Goal: Transaction & Acquisition: Obtain resource

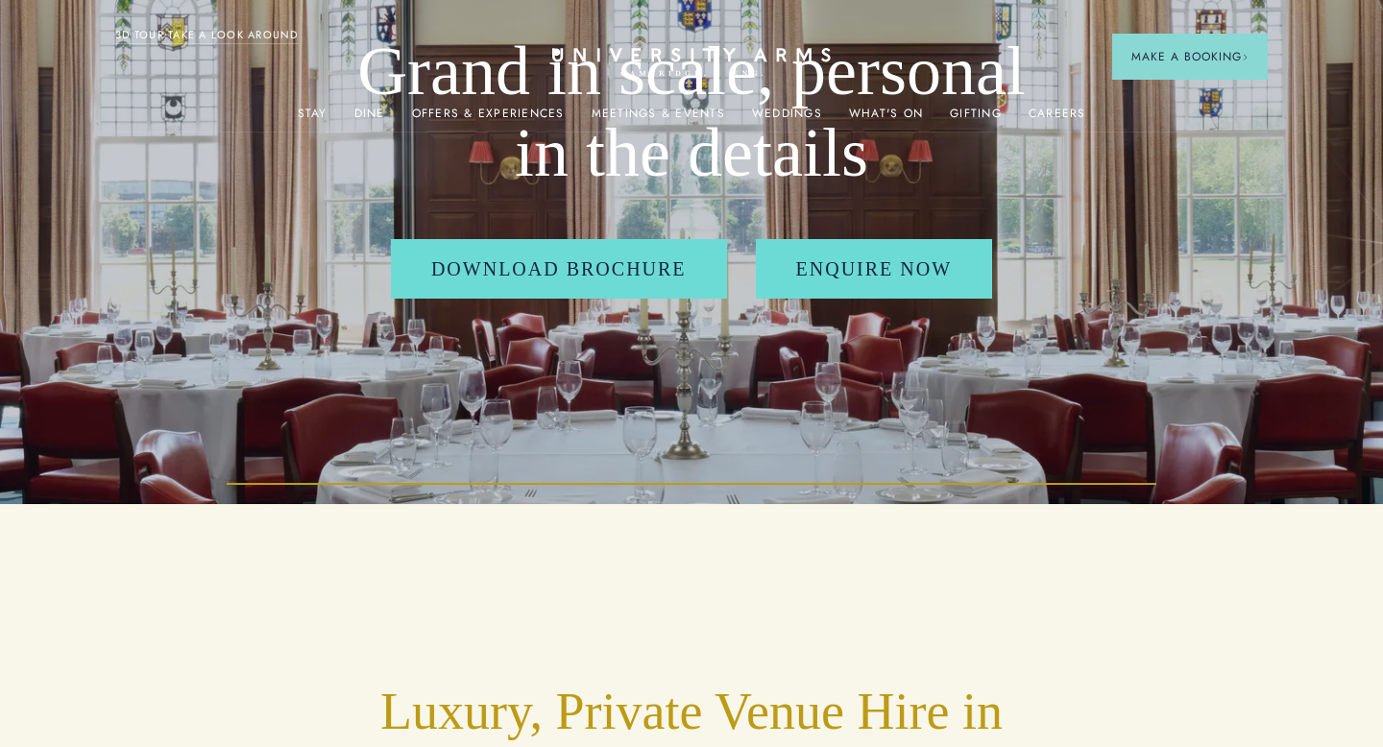
scroll to position [242, 0]
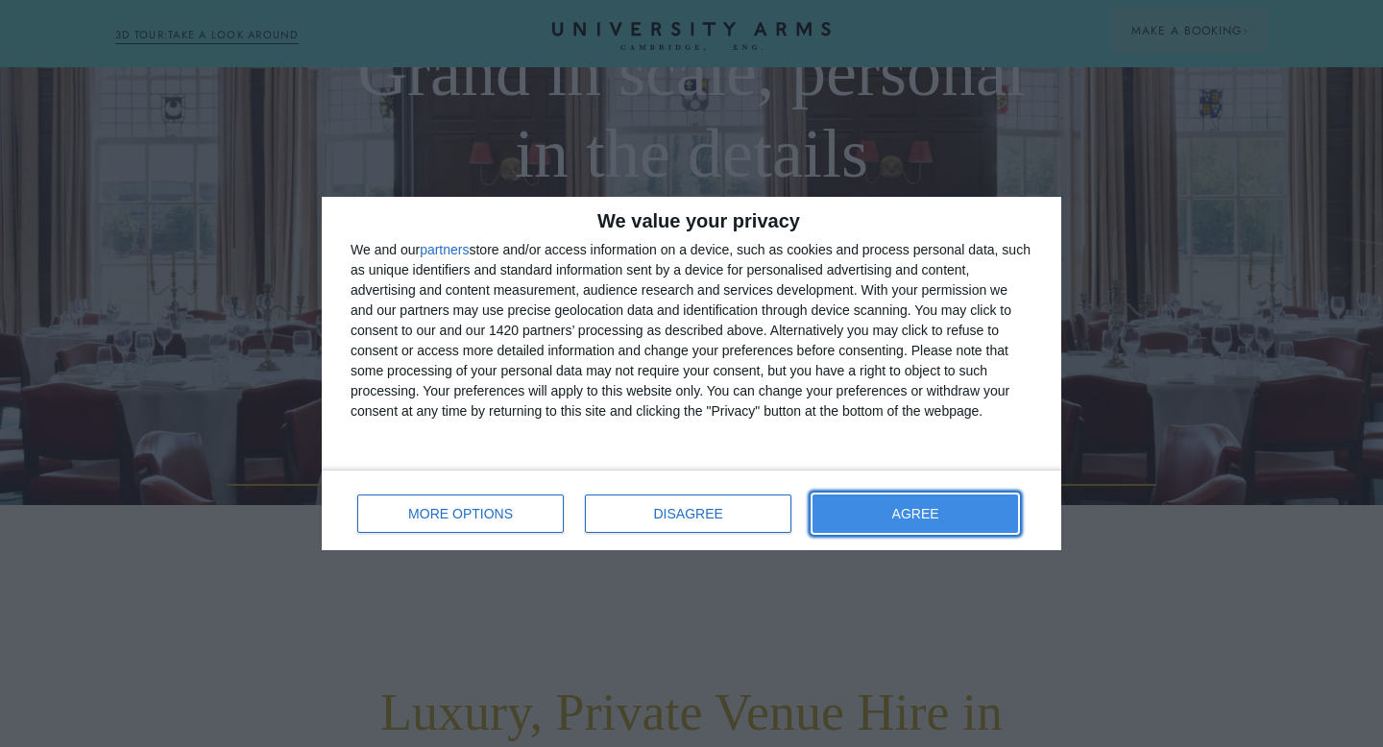
click at [819, 498] on button "AGREE" at bounding box center [914, 514] width 205 height 38
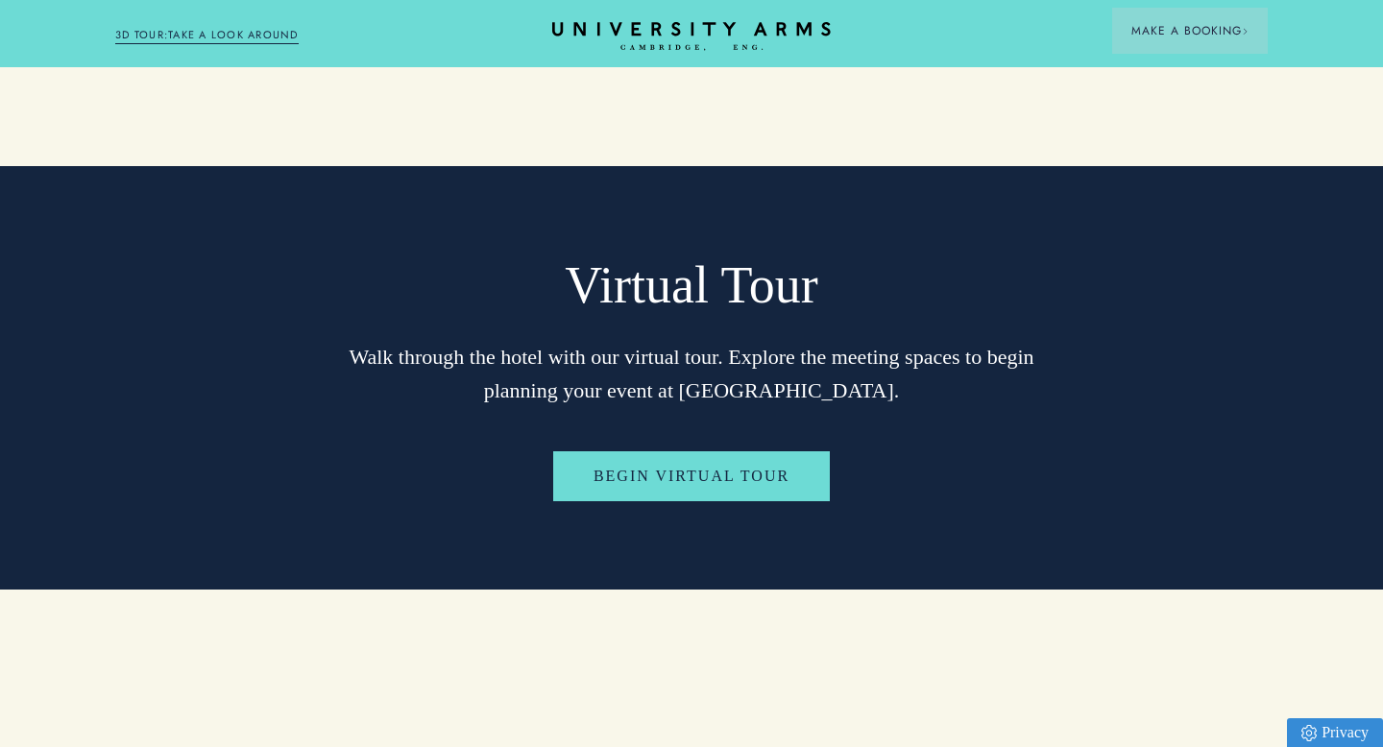
scroll to position [4104, 0]
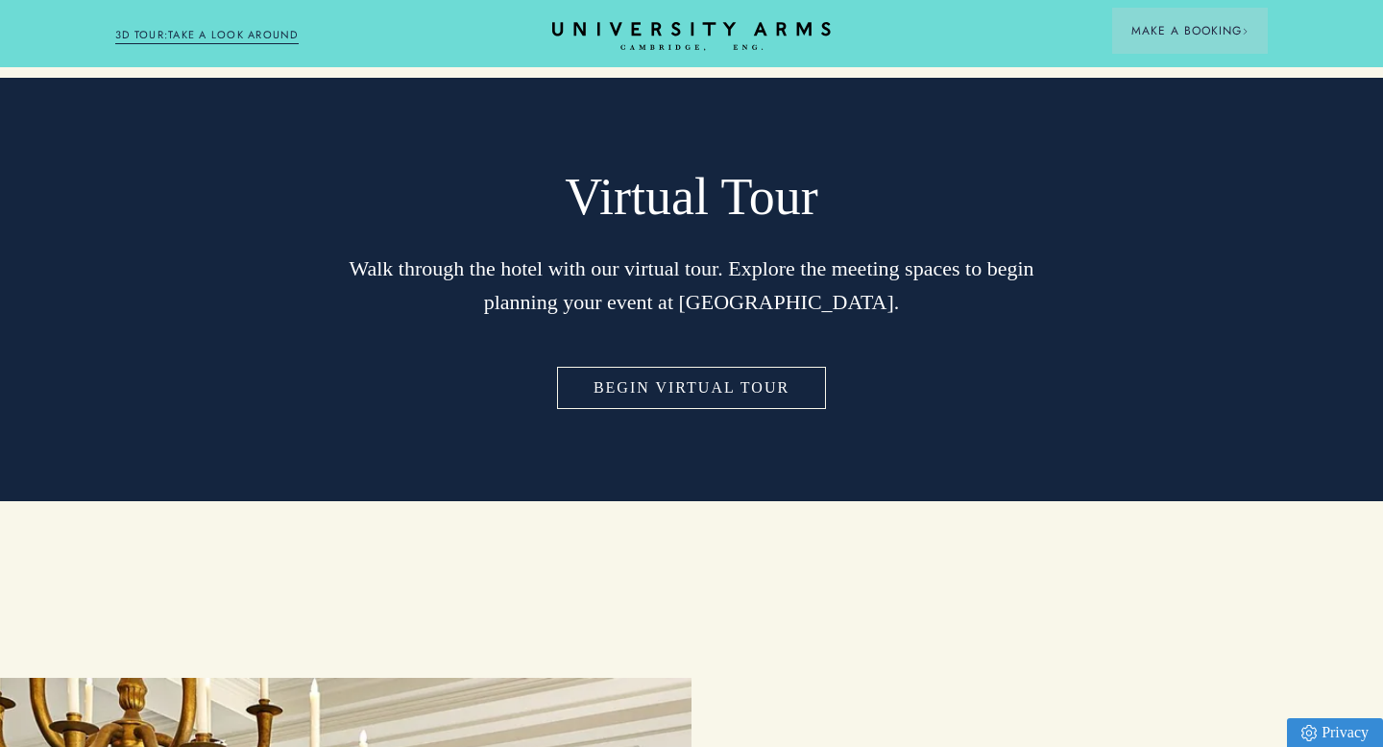
click at [657, 363] on link "Begin Virtual Tour" at bounding box center [691, 388] width 277 height 50
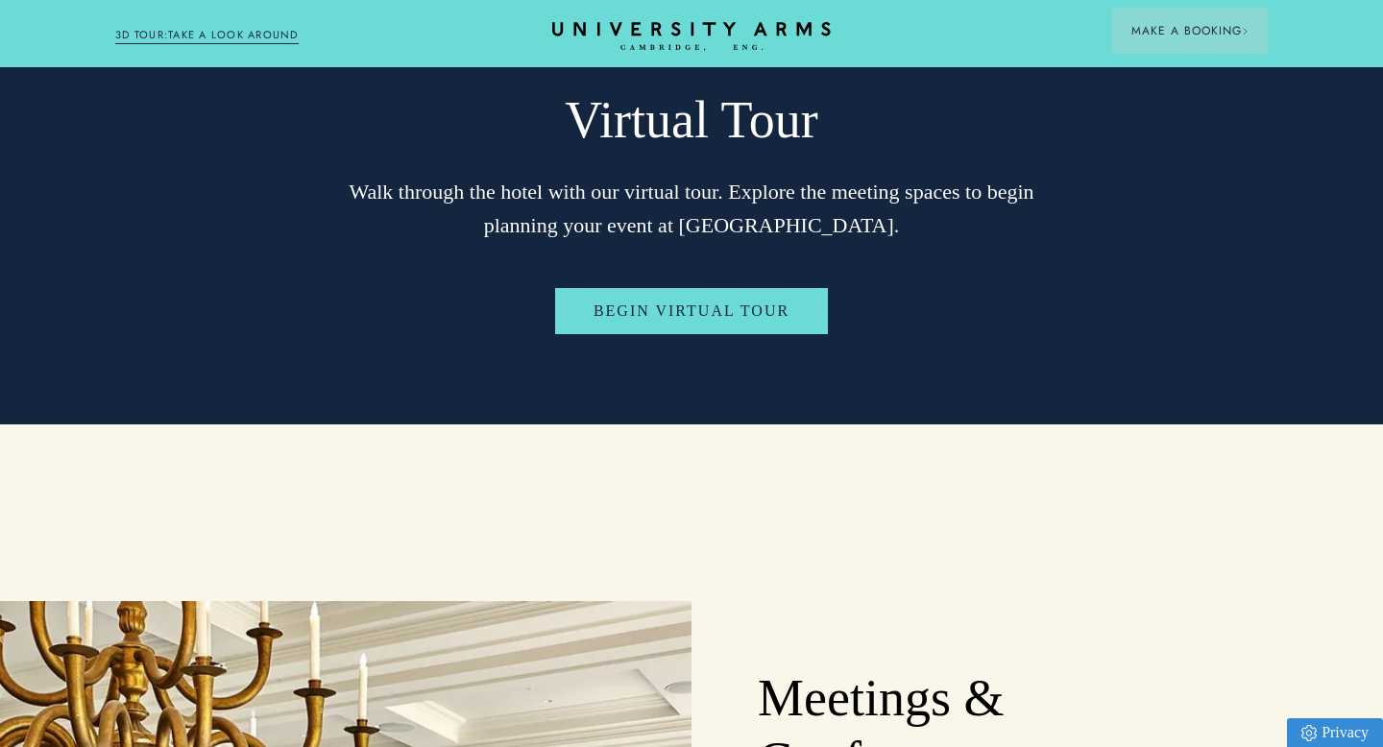
scroll to position [4180, 0]
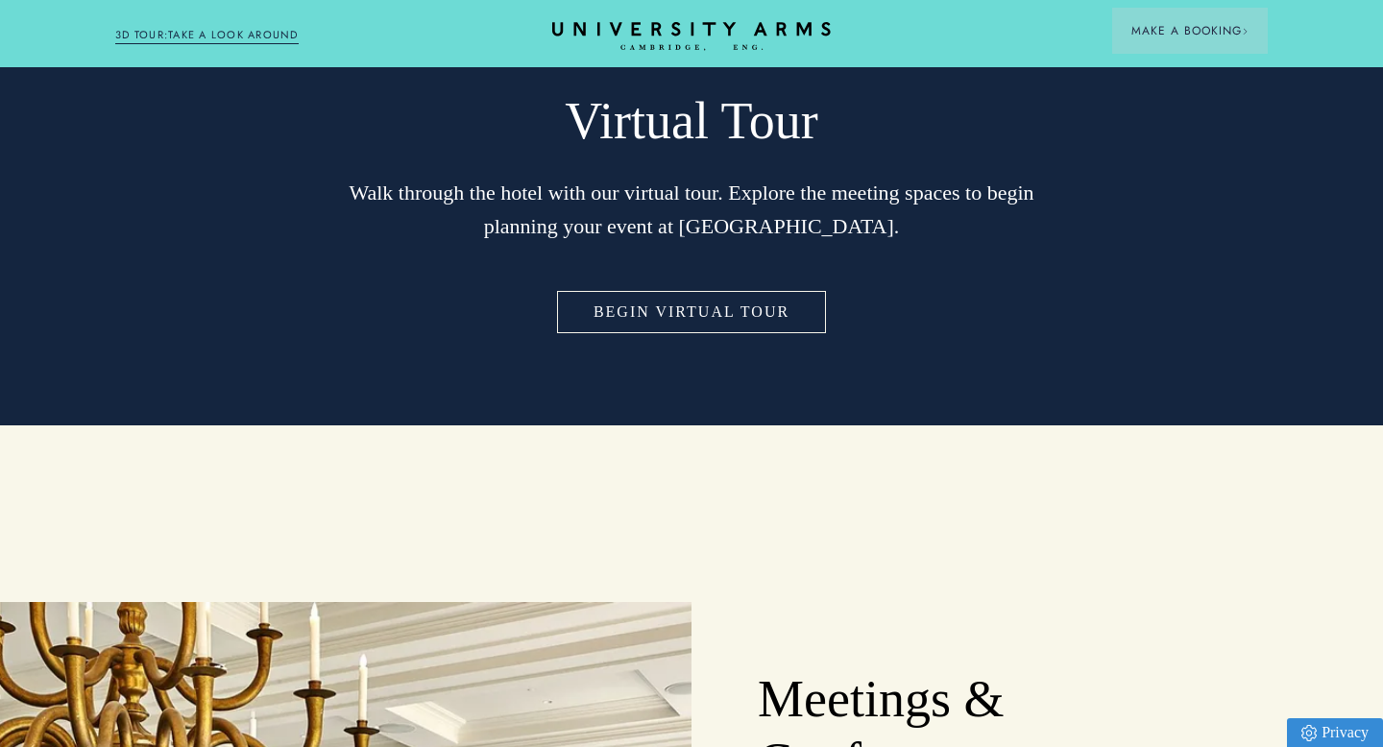
click at [613, 287] on link "Begin Virtual Tour" at bounding box center [691, 312] width 277 height 50
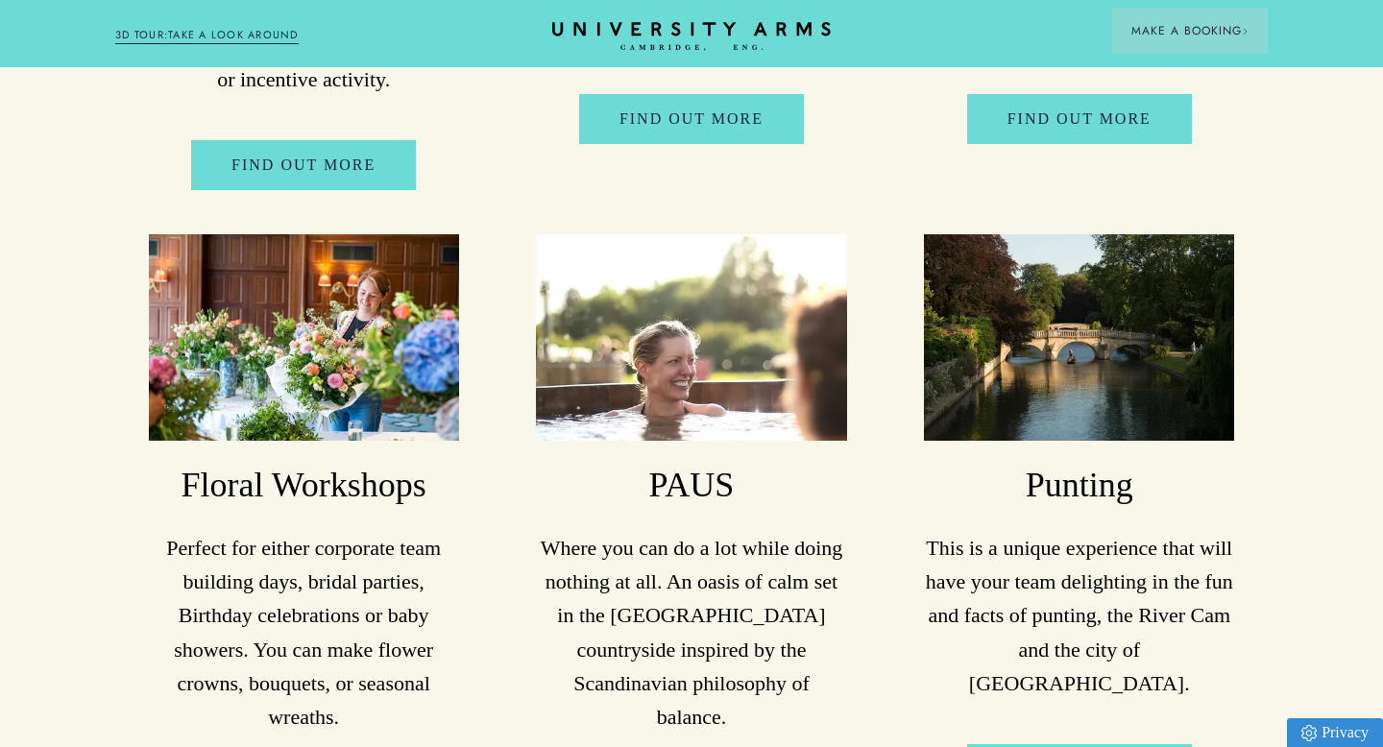
scroll to position [7163, 0]
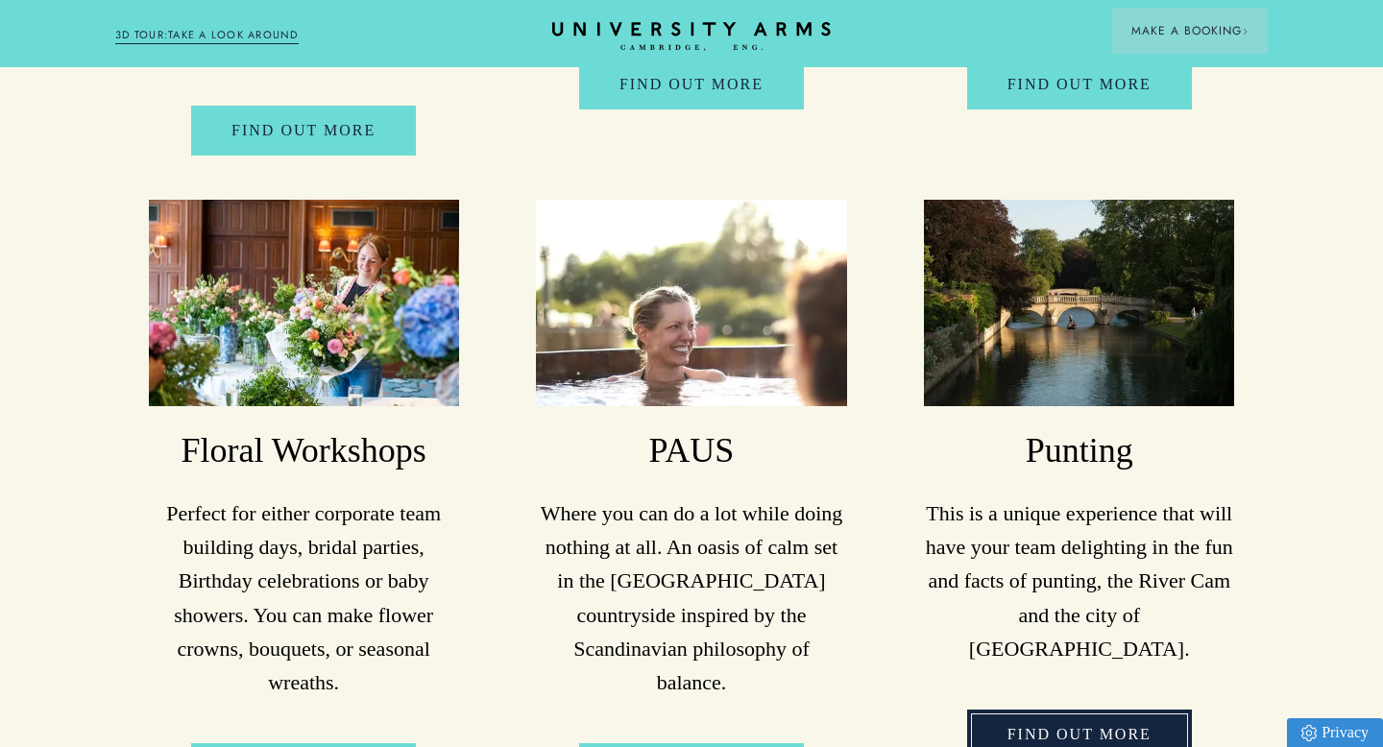
click at [1005, 710] on link "FIND OUT MORE" at bounding box center [1079, 735] width 225 height 50
click at [1013, 710] on link "FIND OUT MORE" at bounding box center [1079, 735] width 225 height 50
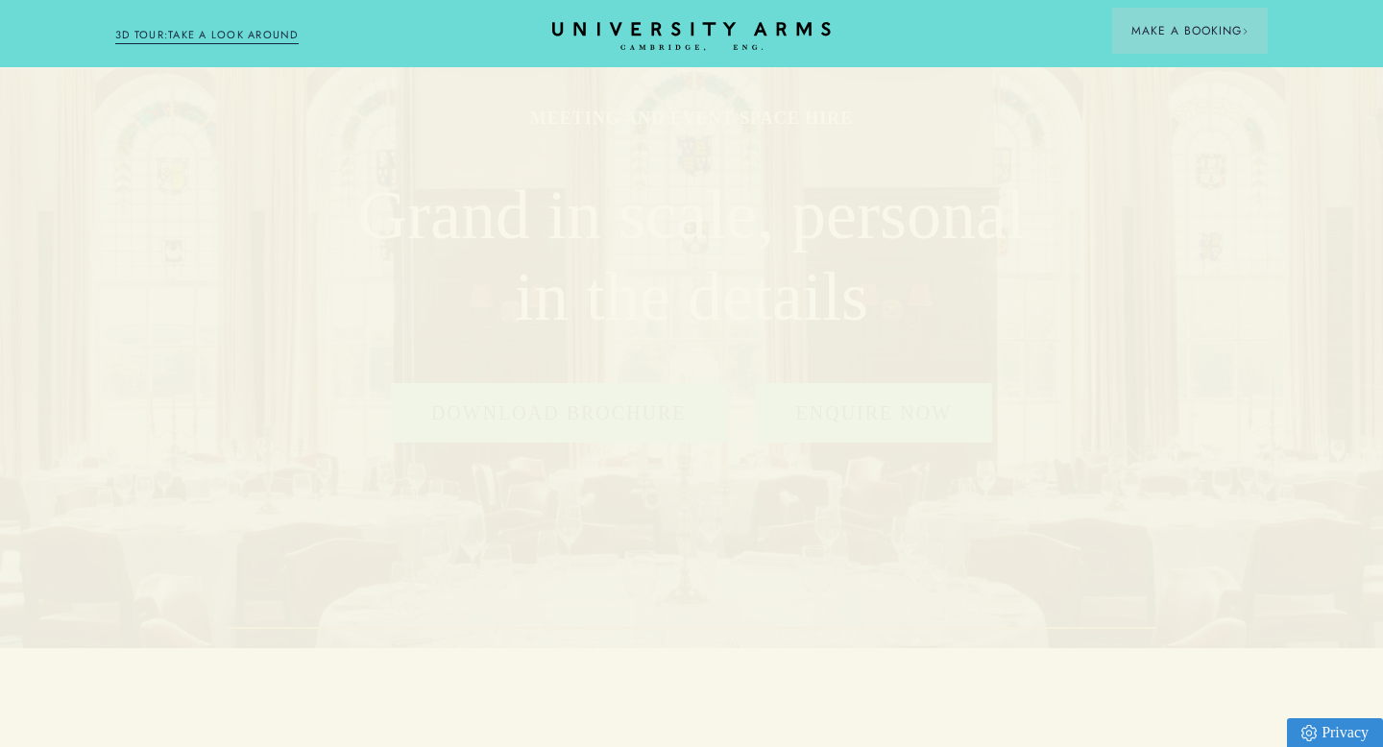
scroll to position [0, 0]
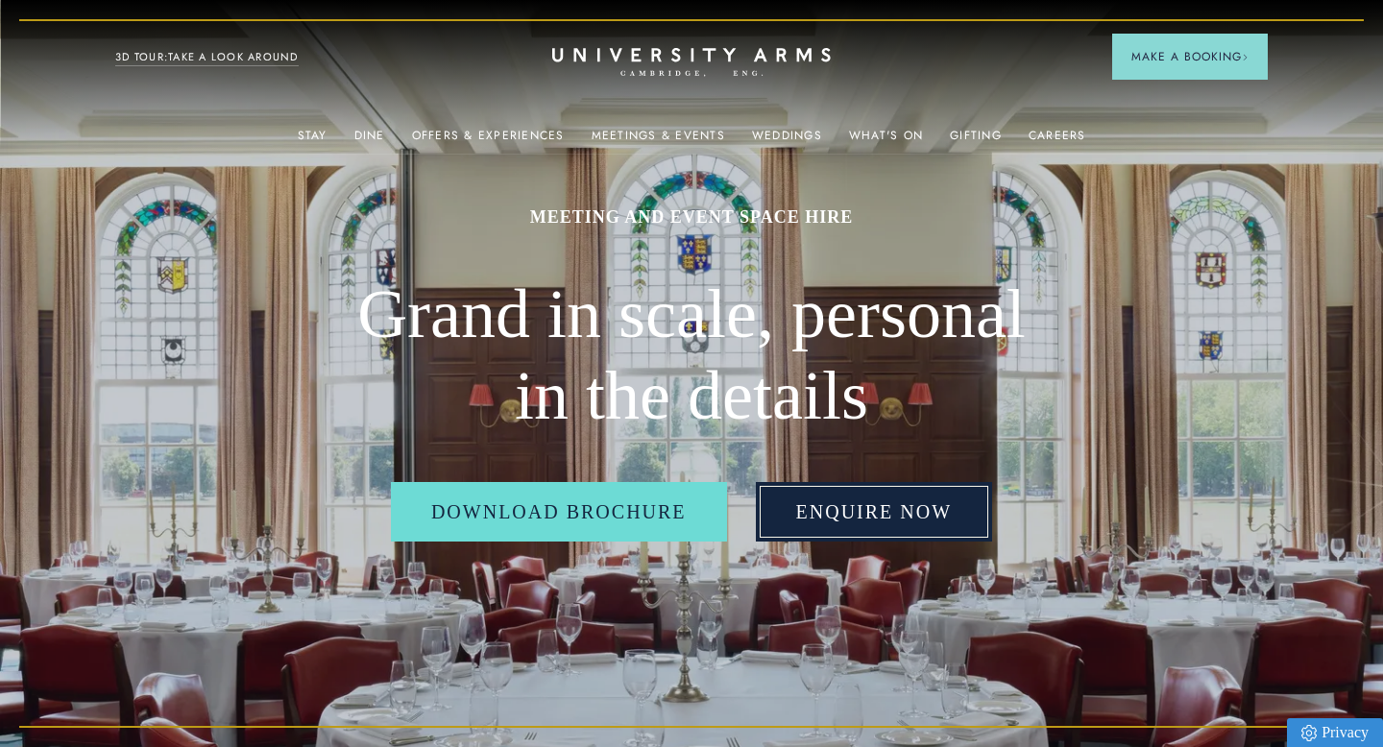
click at [805, 514] on link "Enquire Now" at bounding box center [874, 512] width 237 height 60
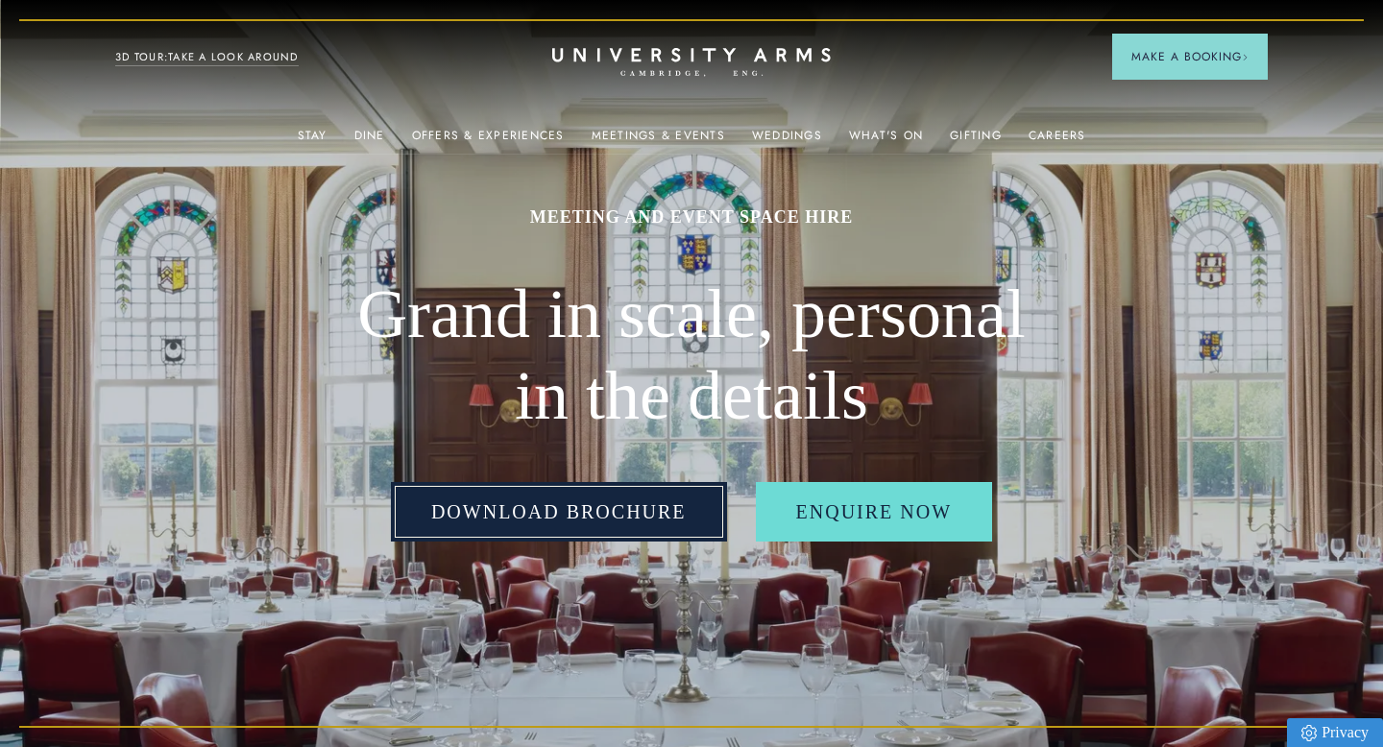
click at [639, 500] on link "Download Brochure" at bounding box center [559, 512] width 336 height 60
